Goal: Information Seeking & Learning: Learn about a topic

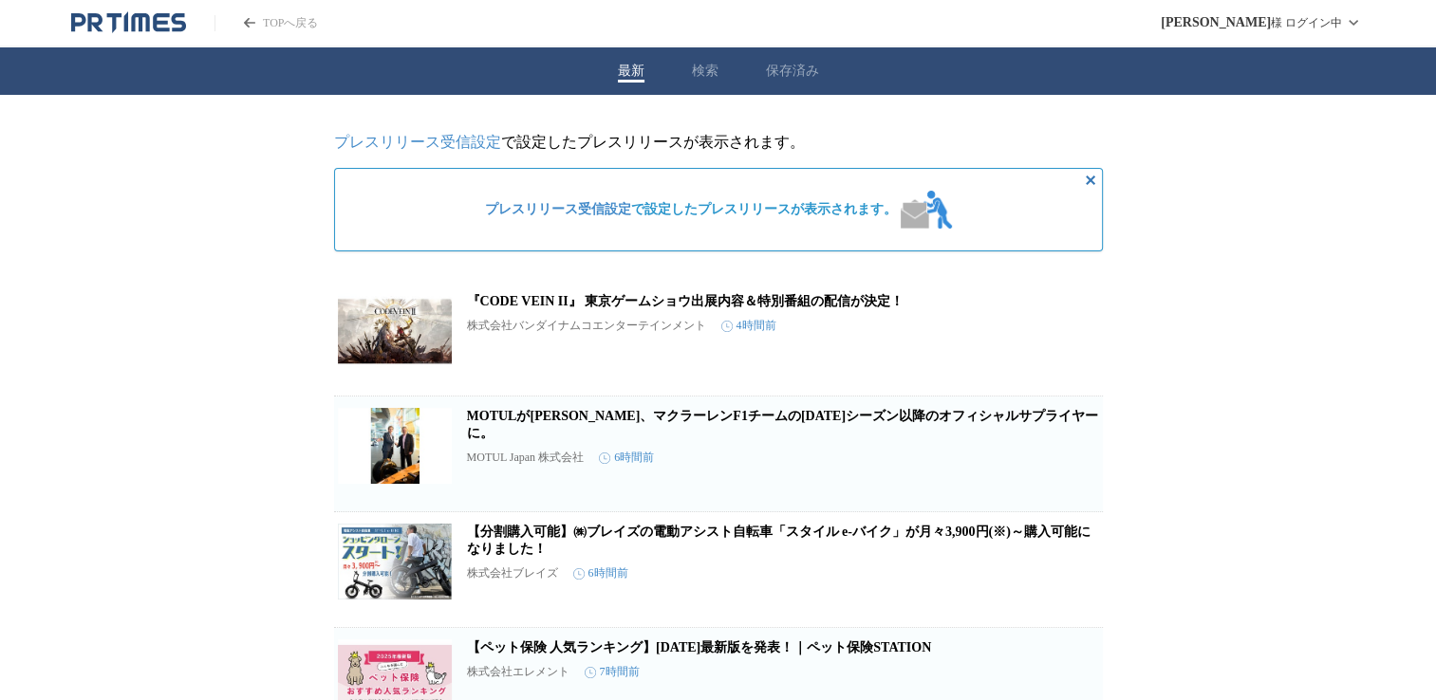
click at [688, 72] on div "最新 検索 保存済み" at bounding box center [718, 70] width 1436 height 47
click at [706, 69] on button "検索" at bounding box center [705, 71] width 27 height 17
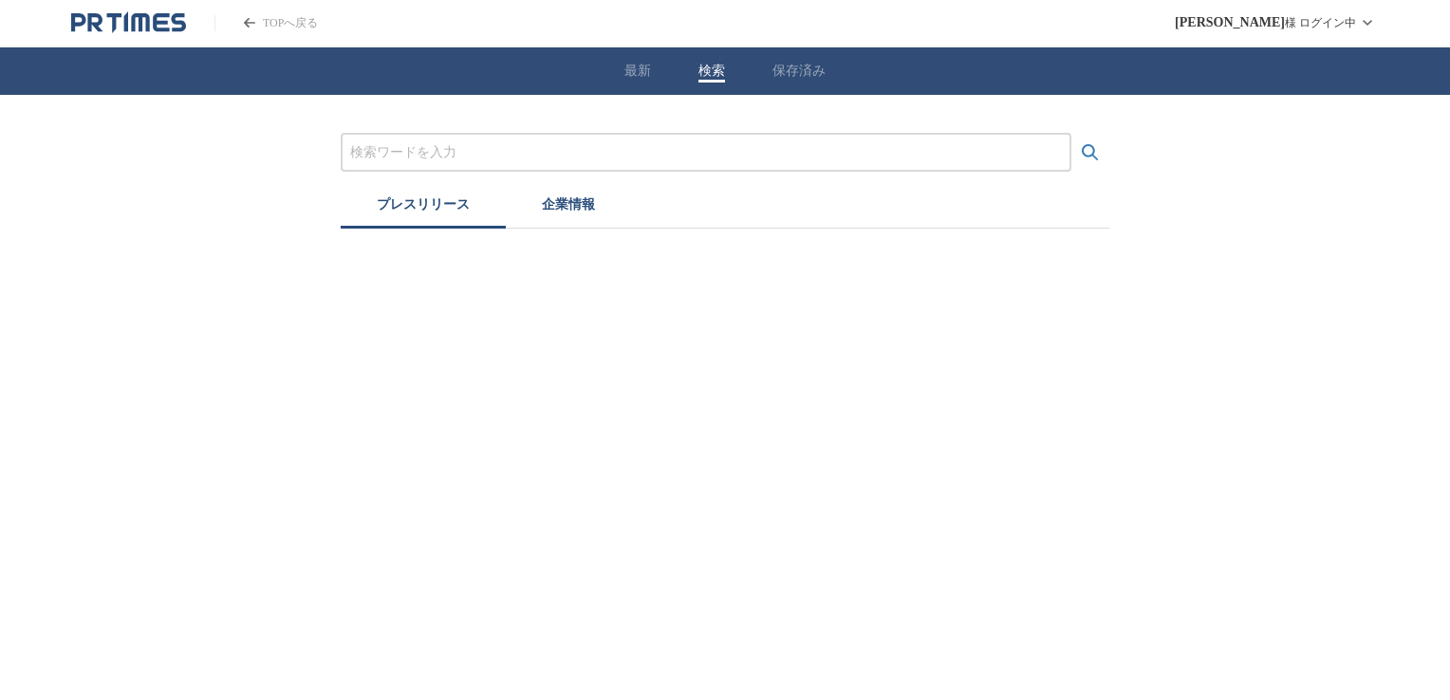
click at [620, 154] on input "プレスリリースおよび企業を検索する" at bounding box center [706, 152] width 712 height 21
type input "バイク　保険"
click at [1071, 134] on button "検索する" at bounding box center [1090, 153] width 38 height 38
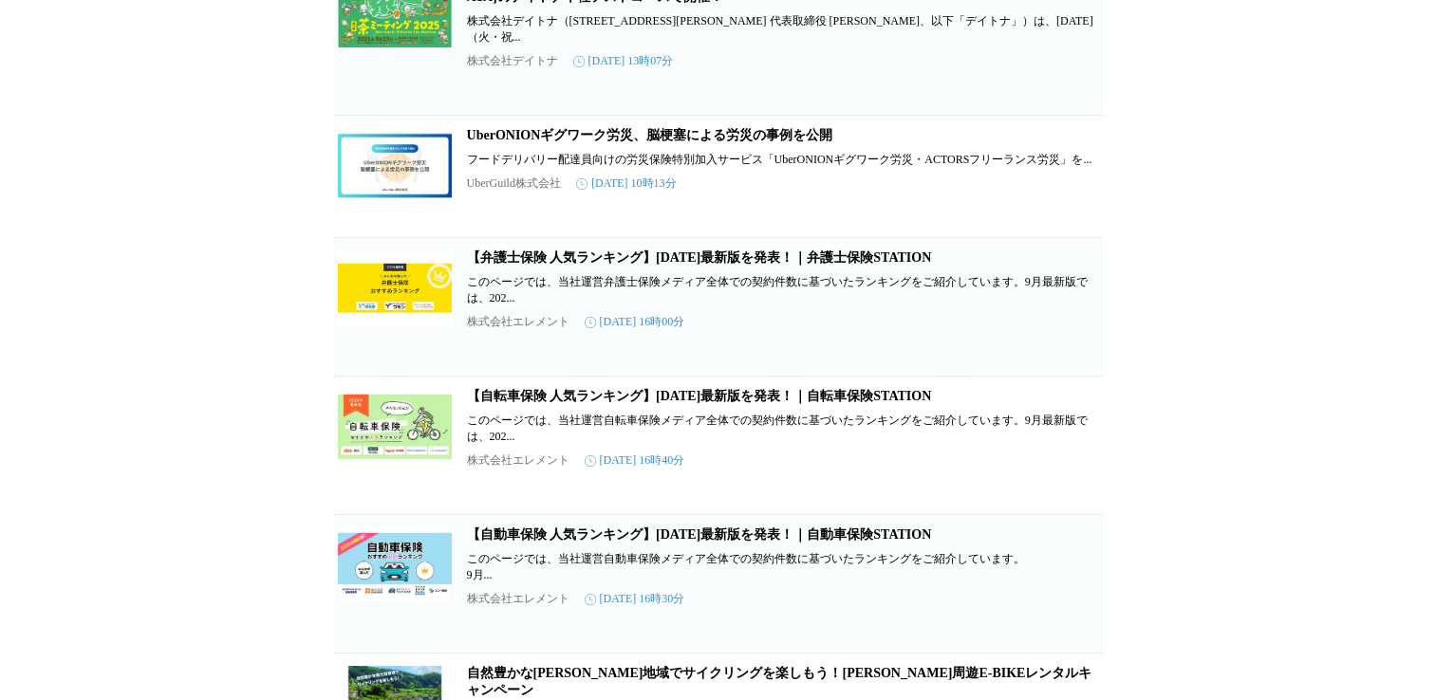
scroll to position [759, 0]
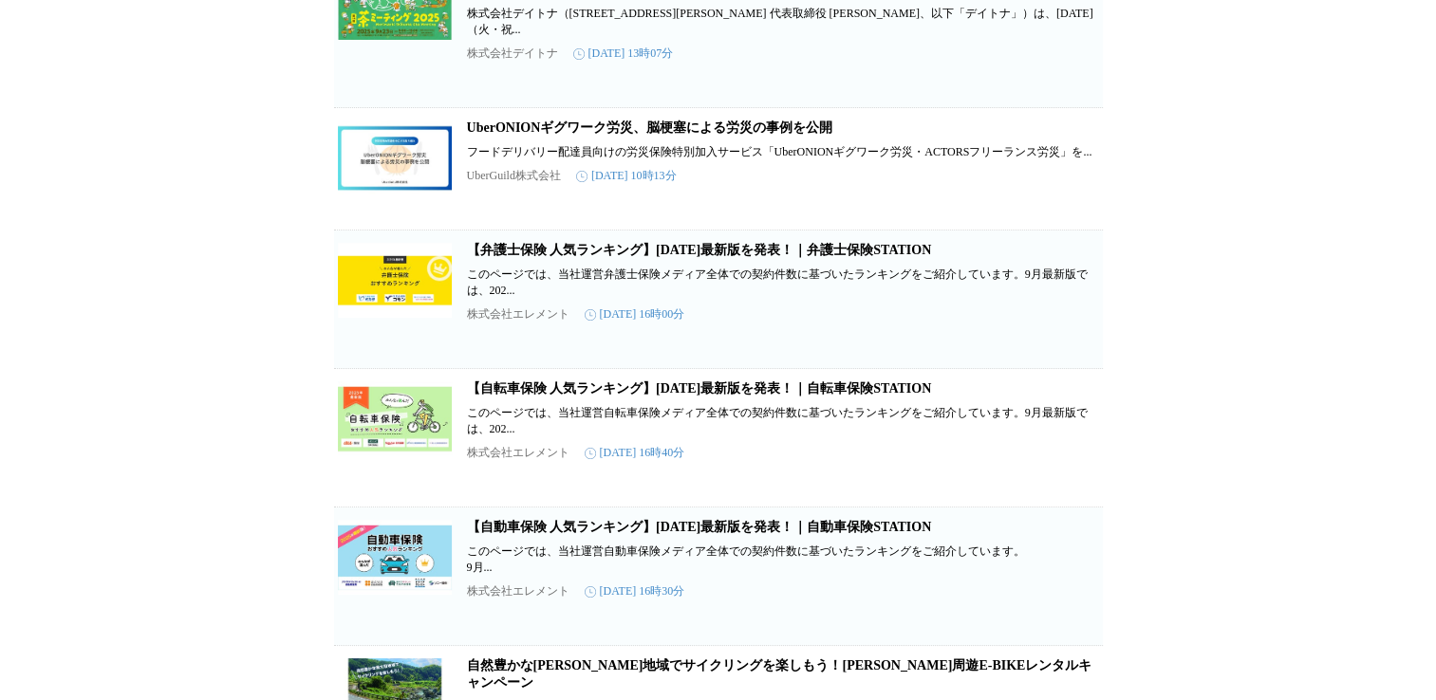
click at [772, 135] on link "UberONIONギグワーク労災、脳梗塞による労災の事例を公開" at bounding box center [650, 128] width 366 height 14
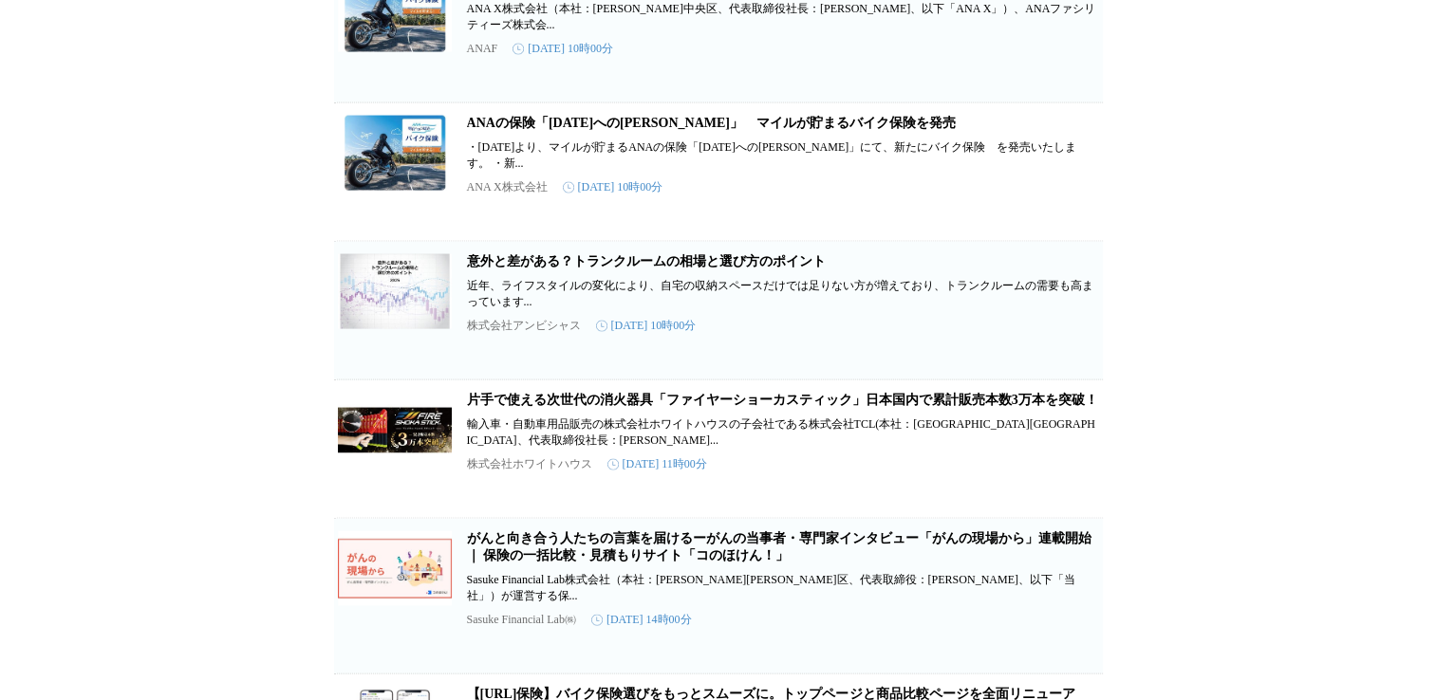
scroll to position [3891, 0]
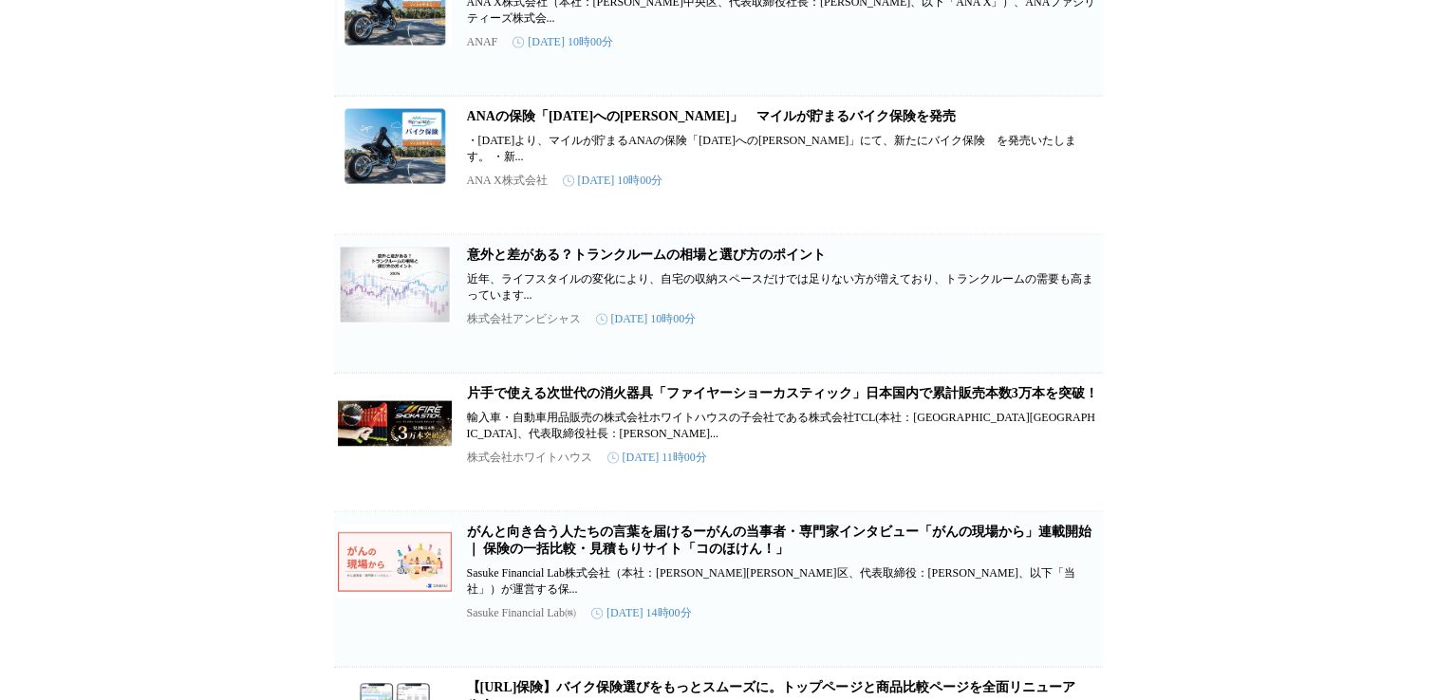
click at [653, 123] on link "ANAの保険「[DATE]への[PERSON_NAME]」　マイルが貯まるバイク保険を発売" at bounding box center [711, 116] width 489 height 14
